Goal: Task Accomplishment & Management: Use online tool/utility

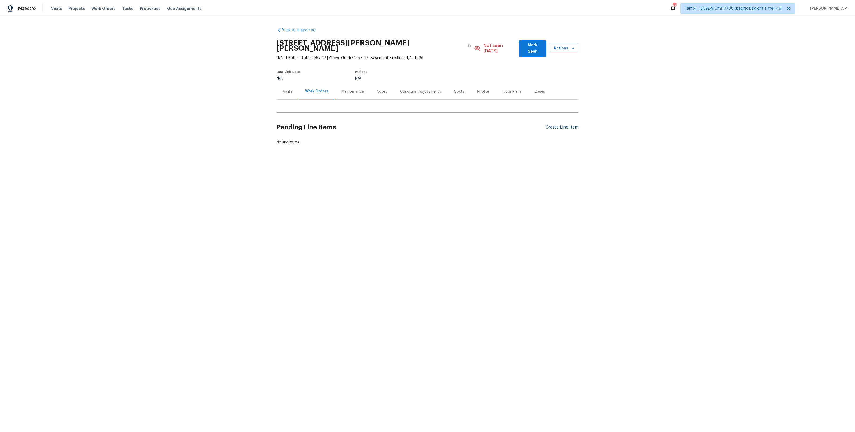
click at [563, 125] on div "Create Line Item" at bounding box center [561, 127] width 33 height 5
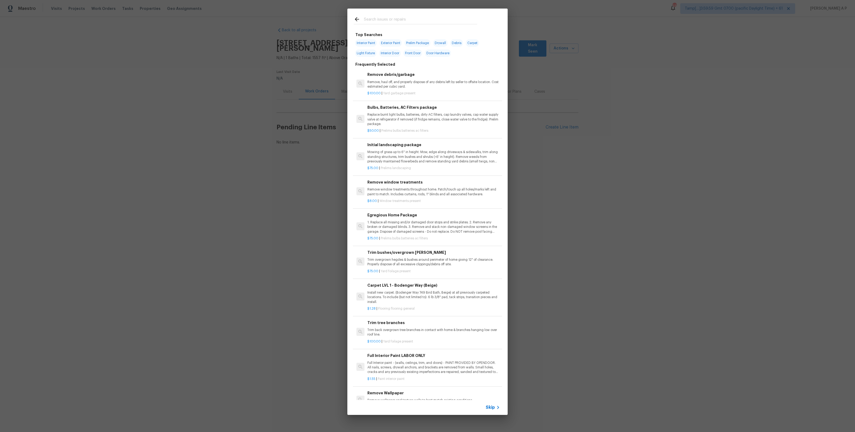
click at [493, 408] on span "Skip" at bounding box center [490, 407] width 9 height 5
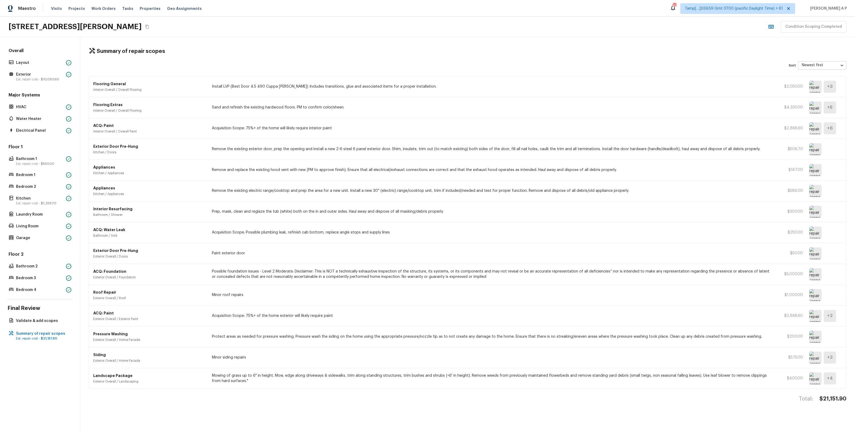
click at [812, 233] on img at bounding box center [815, 233] width 12 height 12
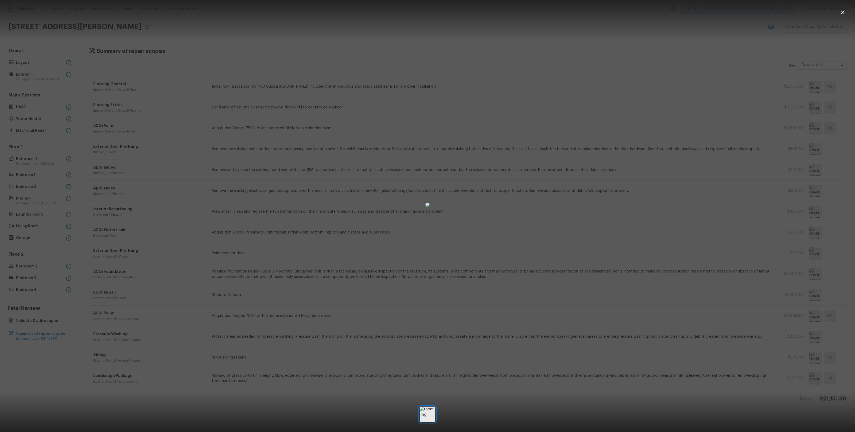
click at [704, 223] on div at bounding box center [427, 205] width 855 height 392
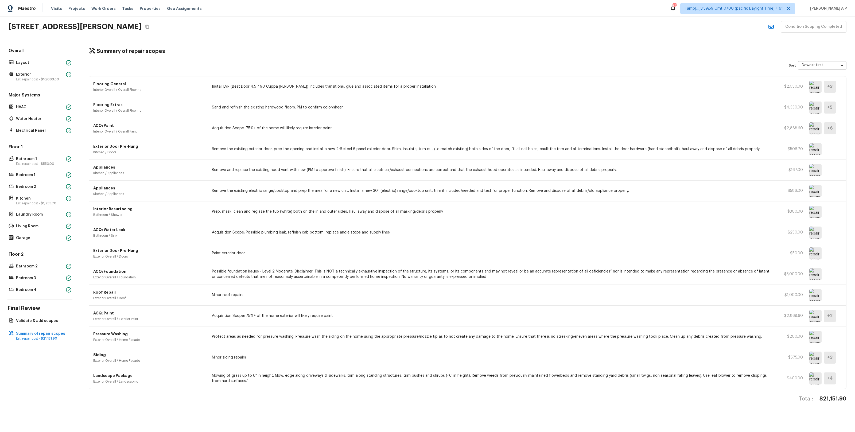
click at [817, 235] on img at bounding box center [815, 233] width 12 height 12
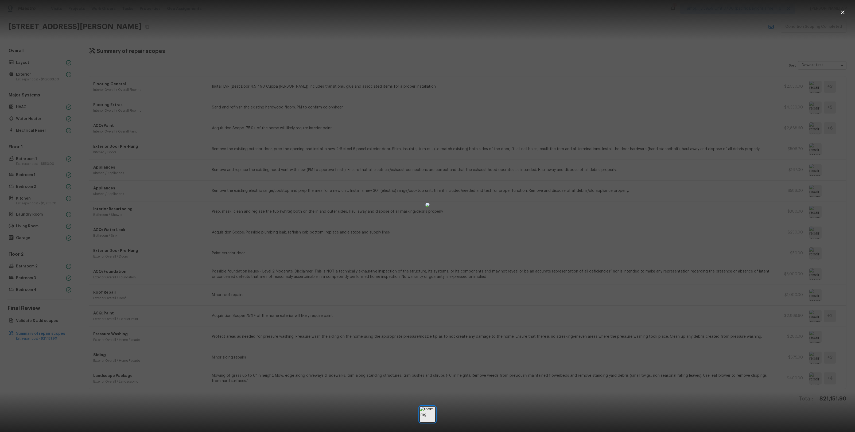
click at [601, 239] on div at bounding box center [427, 205] width 855 height 392
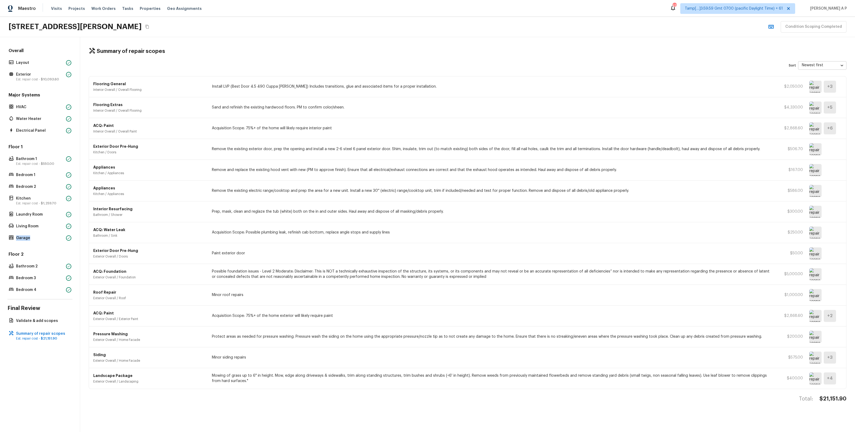
click at [815, 146] on img at bounding box center [815, 149] width 12 height 12
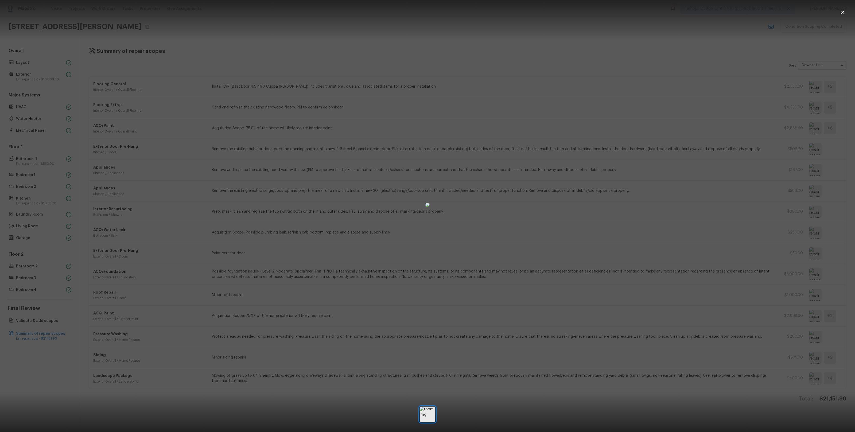
click at [758, 188] on div at bounding box center [427, 205] width 855 height 392
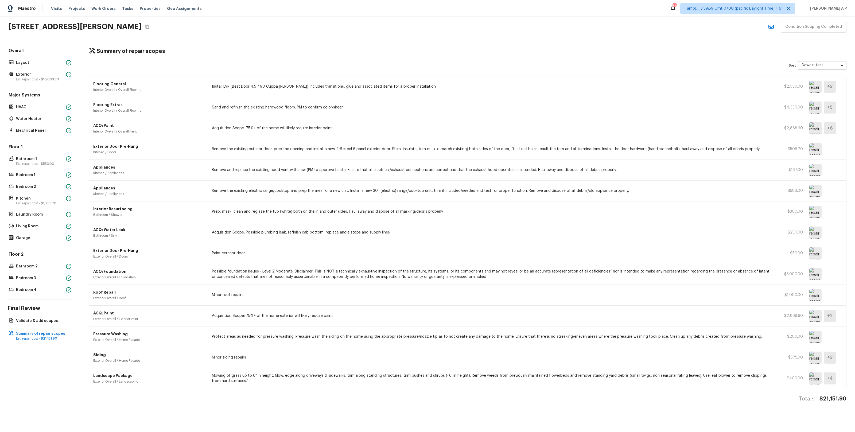
click at [808, 108] on div "Flooring Extras Interior Overall / Overall Flooring Sand and refinish the exist…" at bounding box center [467, 107] width 757 height 21
click at [814, 108] on img at bounding box center [815, 108] width 12 height 12
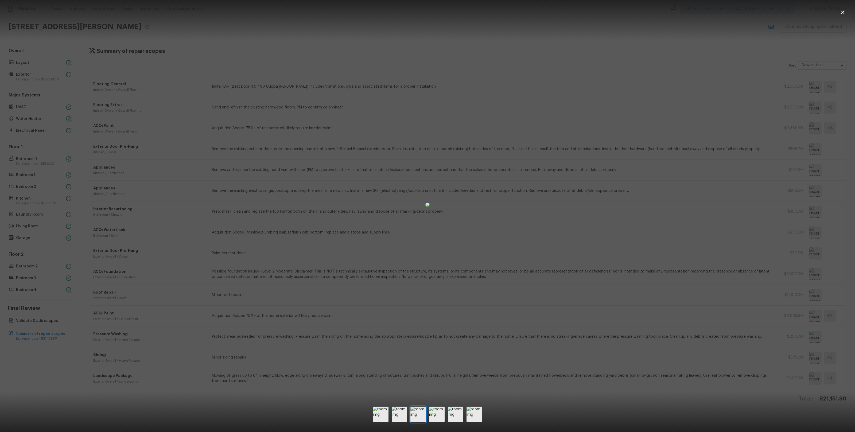
click at [763, 107] on div at bounding box center [427, 205] width 855 height 392
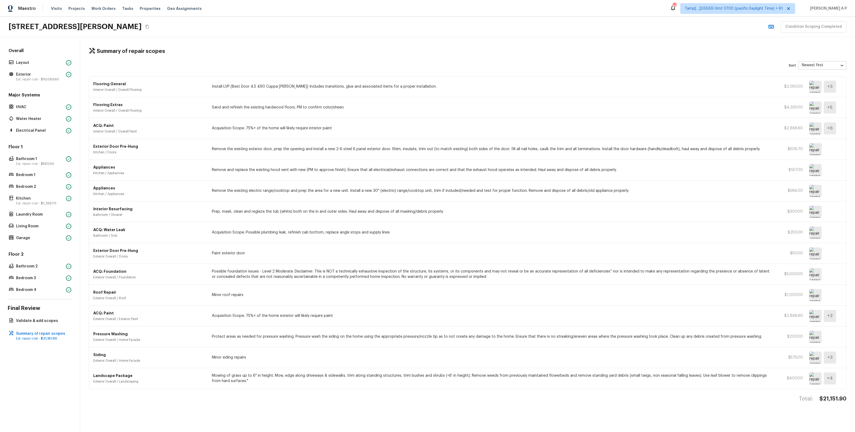
click at [820, 88] on img at bounding box center [815, 87] width 12 height 12
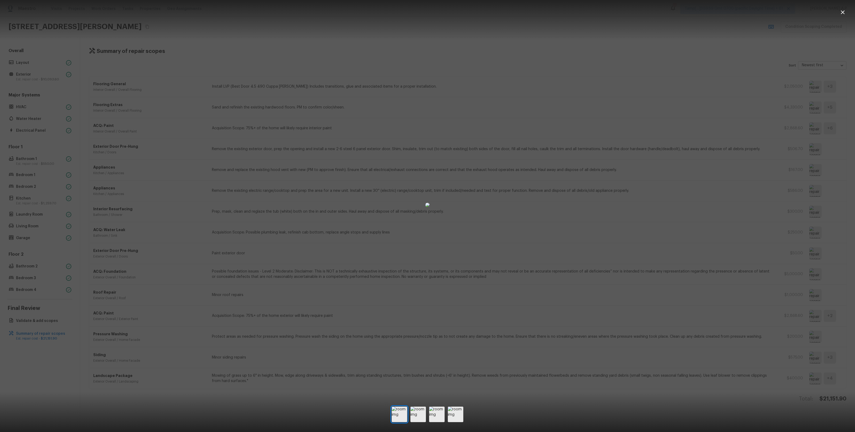
click at [216, 95] on div at bounding box center [427, 205] width 855 height 392
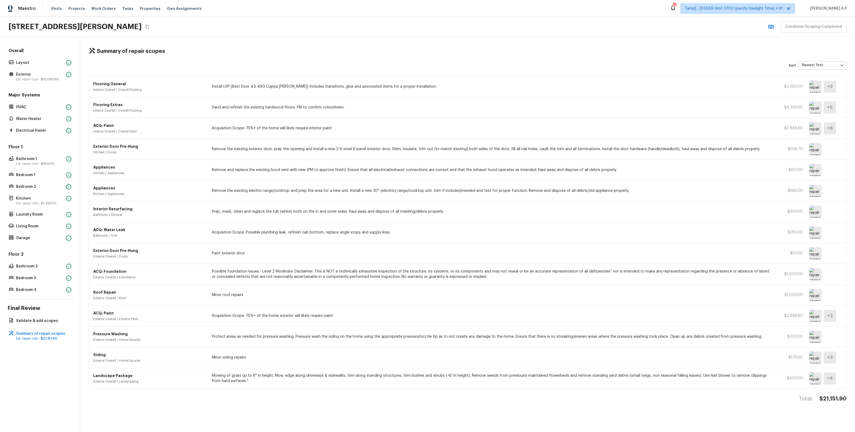
click at [818, 106] on img at bounding box center [815, 108] width 12 height 12
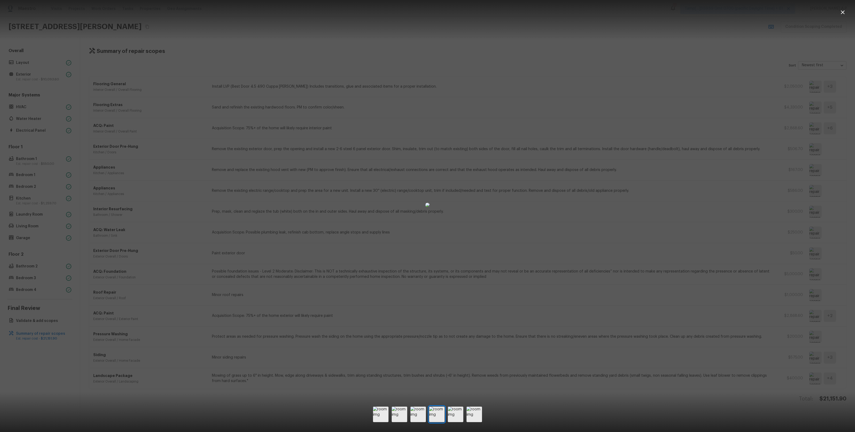
click at [196, 135] on div at bounding box center [427, 205] width 855 height 392
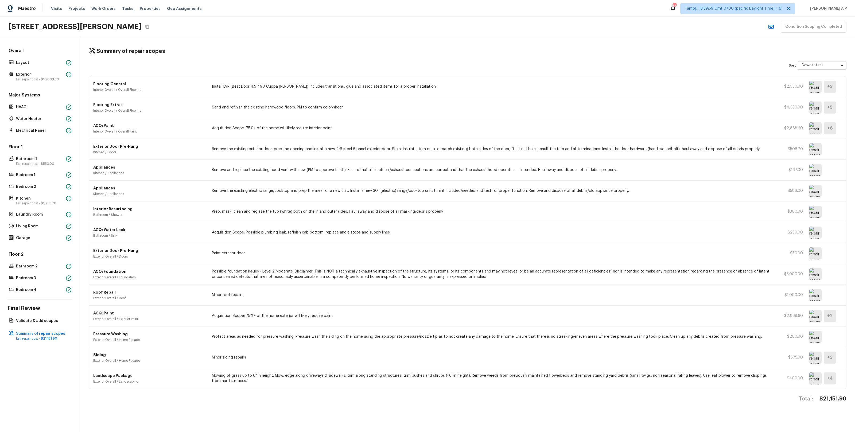
click at [819, 110] on img at bounding box center [815, 108] width 12 height 12
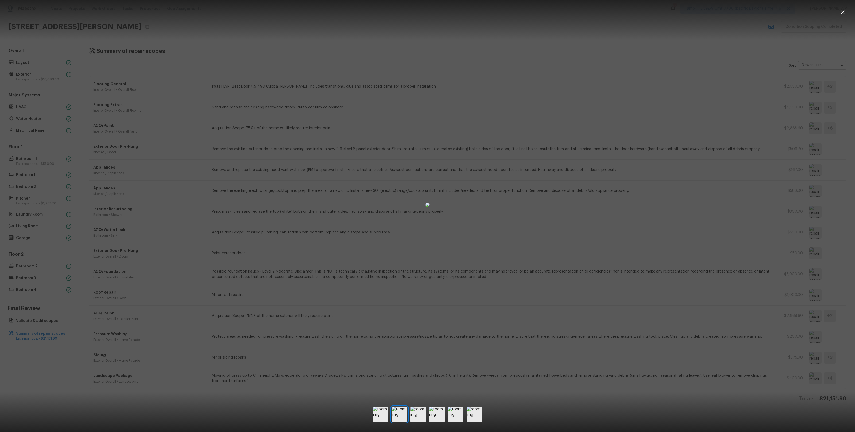
click at [787, 112] on div at bounding box center [427, 205] width 855 height 392
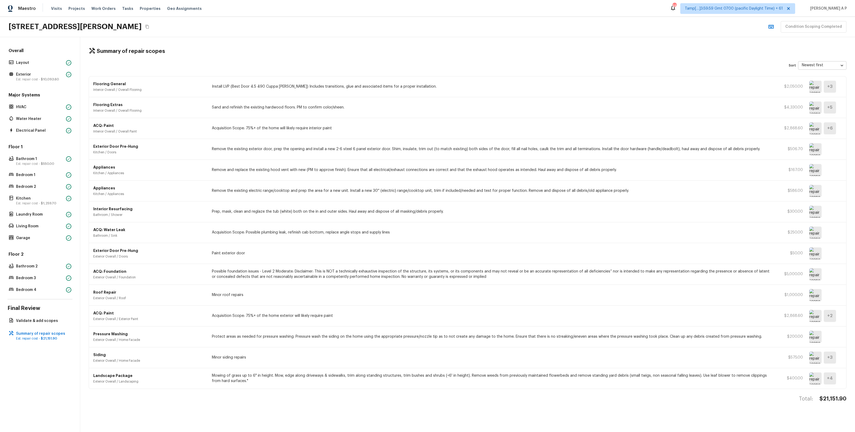
click at [812, 86] on img at bounding box center [815, 87] width 12 height 12
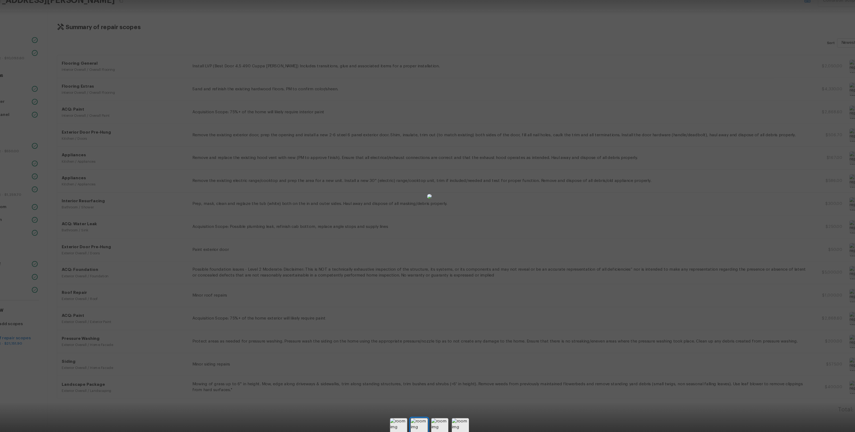
click at [606, 166] on div at bounding box center [427, 205] width 855 height 392
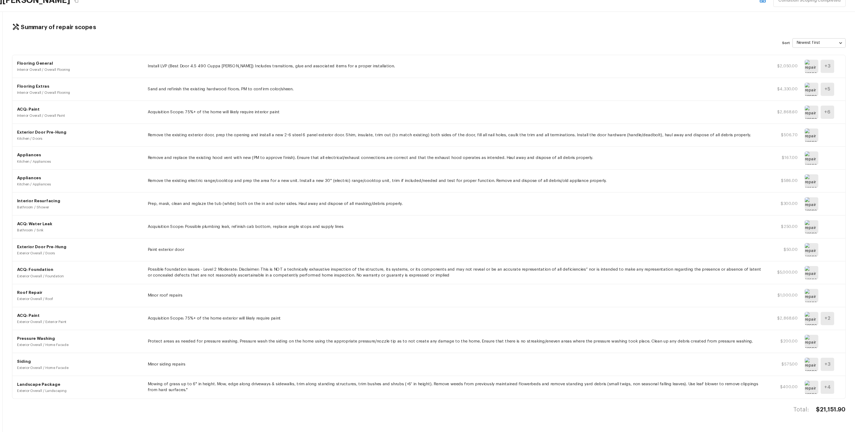
click at [817, 236] on img at bounding box center [815, 233] width 12 height 12
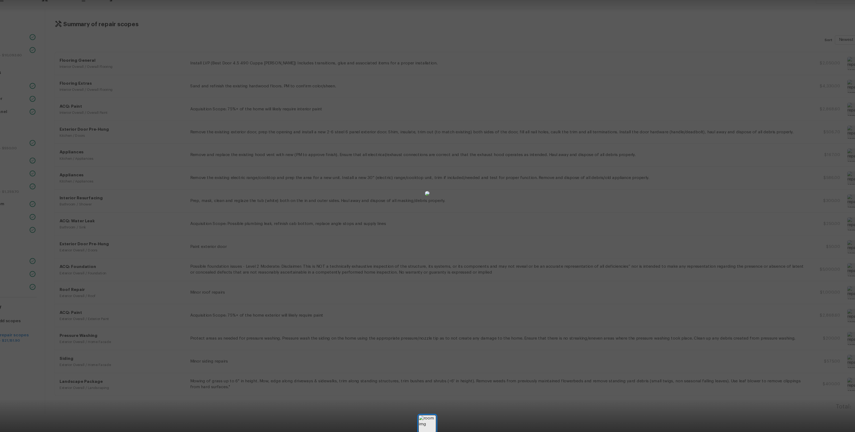
click at [627, 233] on div at bounding box center [427, 205] width 855 height 392
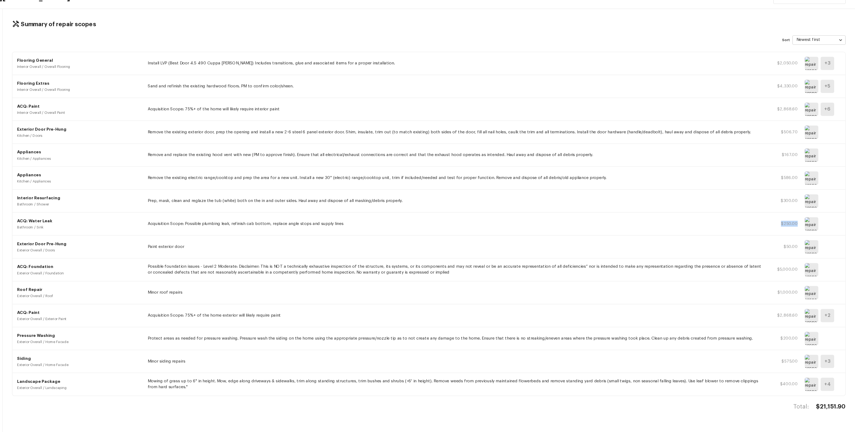
drag, startPoint x: 803, startPoint y: 232, endPoint x: 789, endPoint y: 233, distance: 14.4
click at [789, 233] on div "ACQ: Water Leak Bathroom / Sink Acquisition Scope: Possible plumbing leak, refi…" at bounding box center [467, 232] width 757 height 21
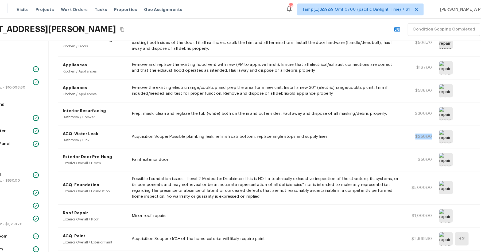
scroll to position [116, 0]
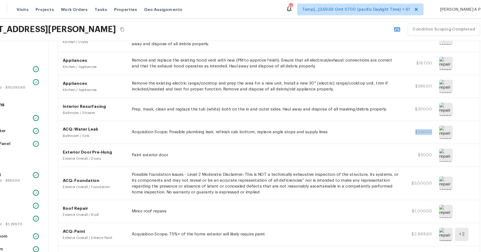
click at [442, 118] on img at bounding box center [441, 120] width 12 height 12
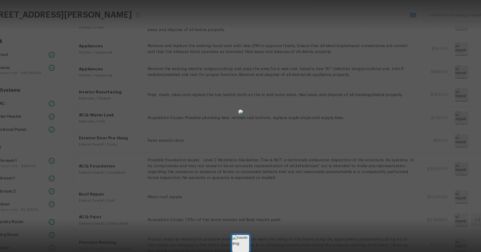
click at [357, 95] on div at bounding box center [240, 115] width 481 height 212
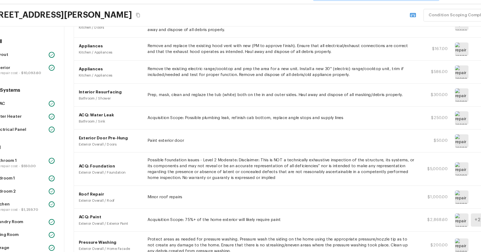
click at [439, 118] on img at bounding box center [441, 120] width 12 height 12
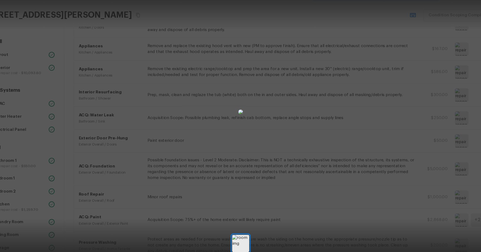
click at [364, 106] on div at bounding box center [240, 115] width 481 height 212
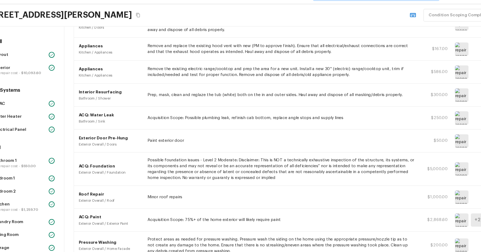
click at [443, 117] on img at bounding box center [441, 120] width 12 height 12
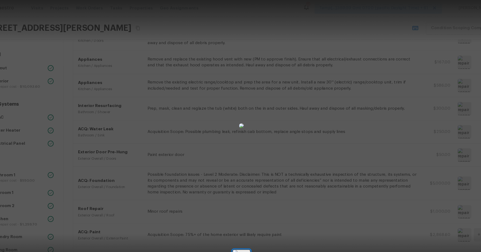
click at [383, 126] on div at bounding box center [240, 115] width 481 height 212
